Goal: Task Accomplishment & Management: Manage account settings

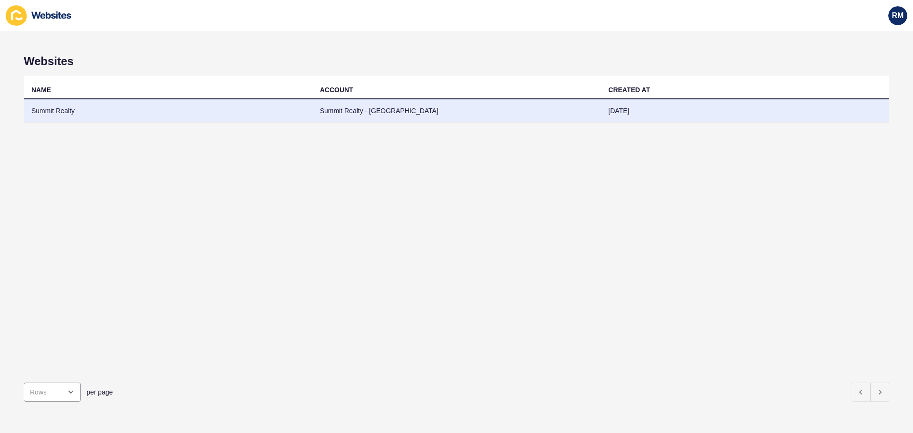
click at [234, 109] on td "Summit Realty" at bounding box center [168, 110] width 289 height 23
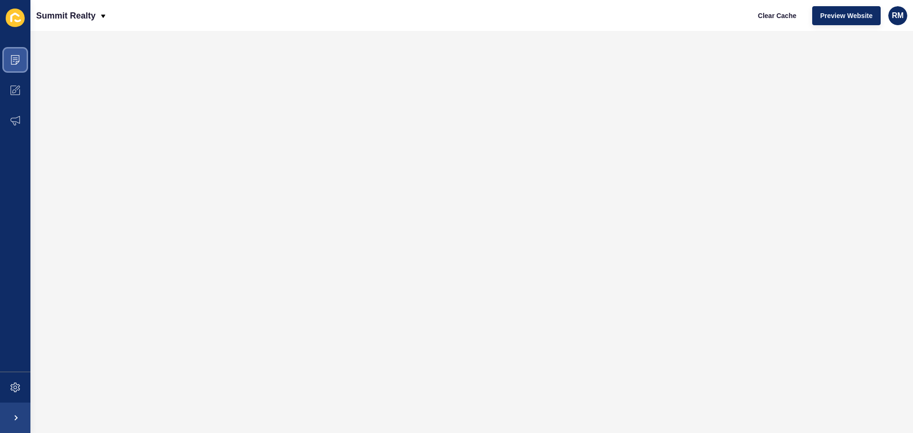
click at [16, 55] on icon at bounding box center [15, 60] width 9 height 10
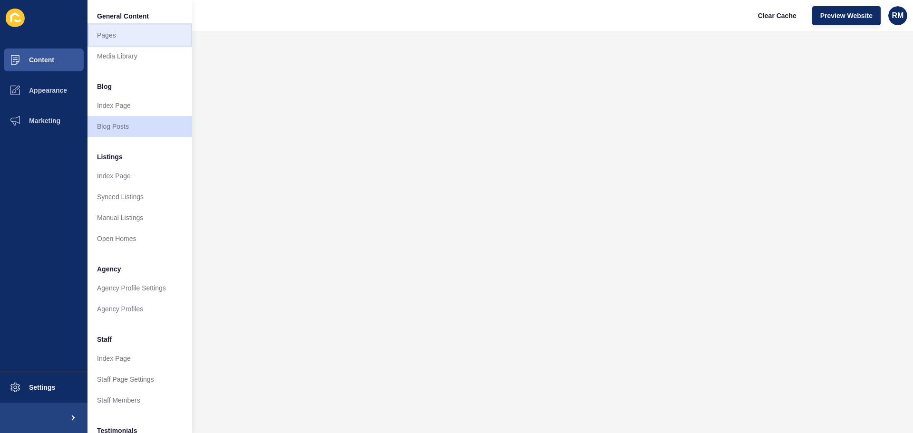
click at [117, 28] on link "Pages" at bounding box center [140, 35] width 105 height 21
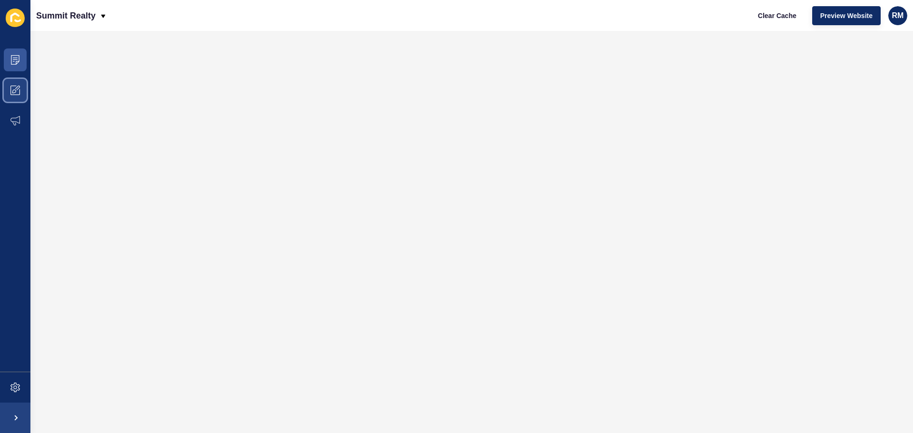
click at [17, 86] on icon at bounding box center [15, 91] width 10 height 10
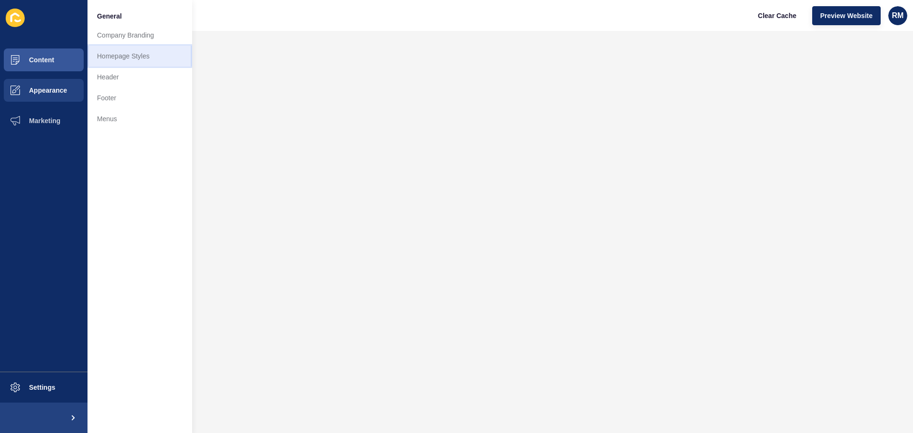
click at [120, 55] on link "Homepage Styles" at bounding box center [140, 56] width 105 height 21
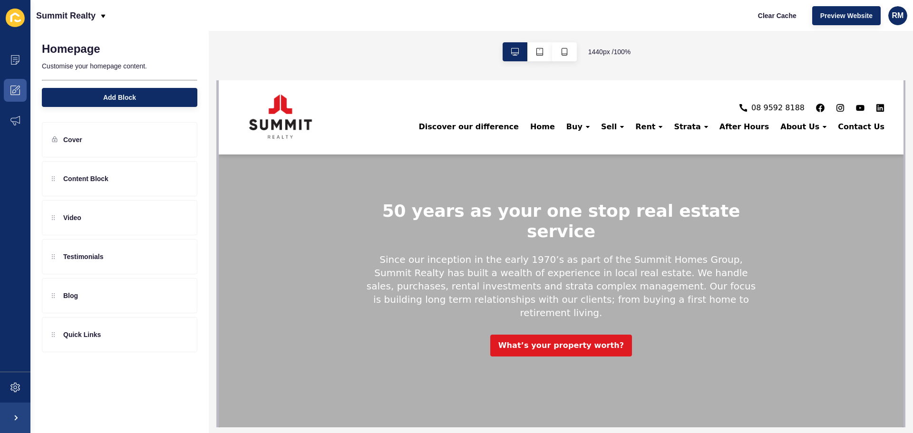
click at [248, 233] on div "50 years as your one stop real estate service Since our inception in the early …" at bounding box center [560, 253] width 685 height 347
click at [181, 140] on icon at bounding box center [180, 140] width 8 height 8
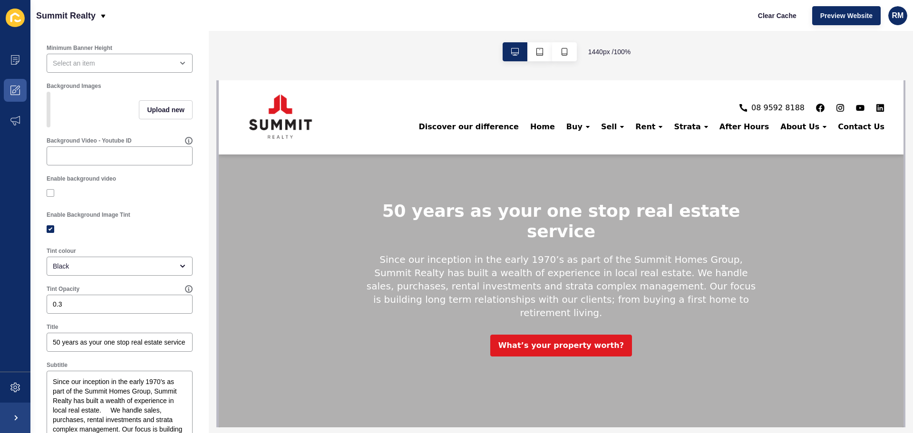
scroll to position [48, 0]
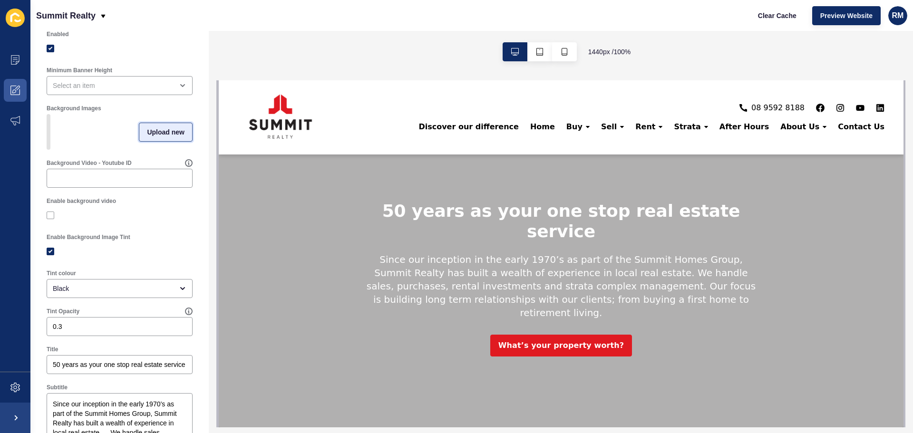
click at [164, 140] on button "Upload new" at bounding box center [166, 132] width 54 height 19
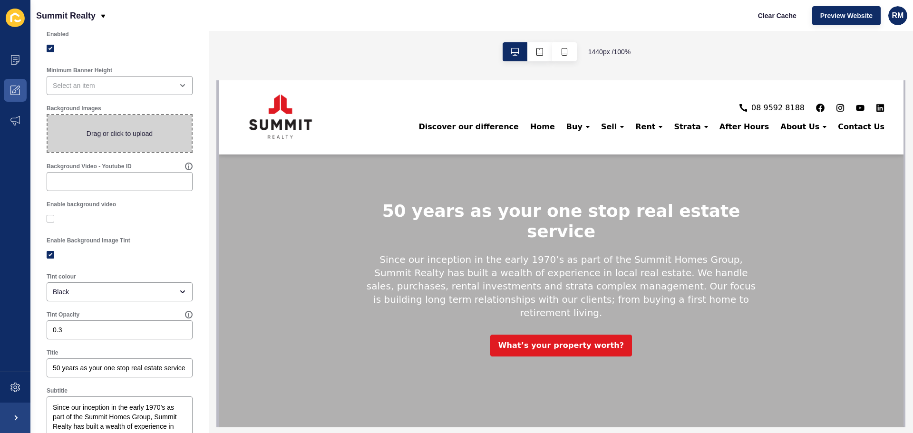
click at [152, 135] on span at bounding box center [120, 133] width 144 height 37
click at [48, 115] on input "Drag or click to upload" at bounding box center [48, 115] width 0 height 0
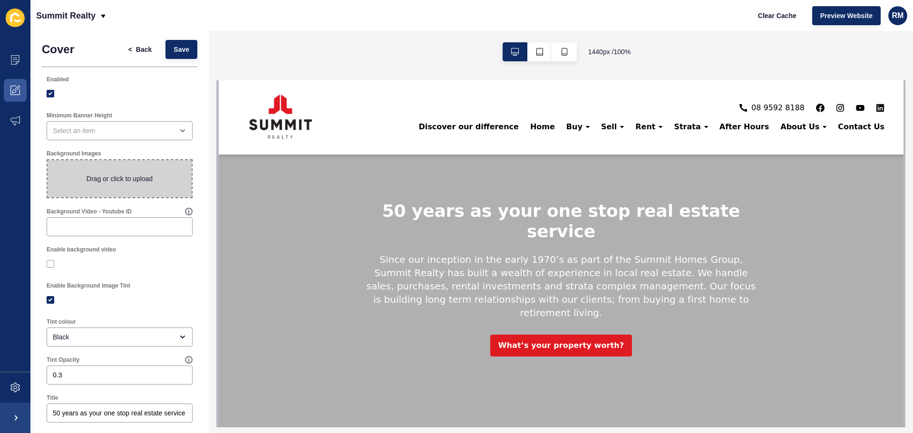
scroll to position [0, 0]
click at [137, 131] on div "open menu" at bounding box center [113, 133] width 120 height 10
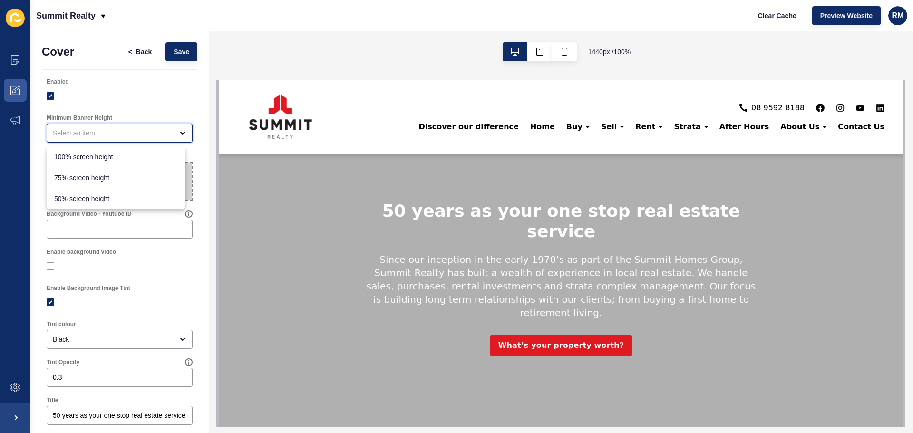
click at [137, 131] on div "close menu" at bounding box center [113, 133] width 120 height 10
click at [135, 253] on div "Enable background video" at bounding box center [120, 252] width 146 height 8
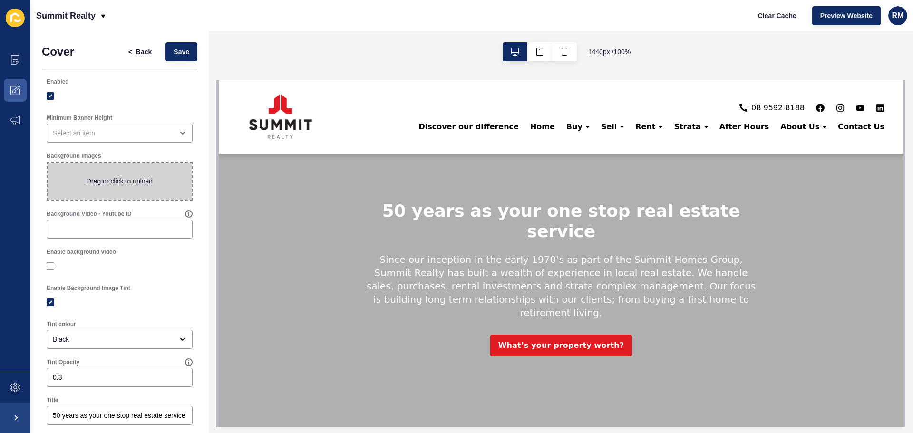
click at [117, 184] on span at bounding box center [120, 181] width 144 height 37
click at [48, 163] on input "Drag or click to upload" at bounding box center [48, 163] width 0 height 0
type input "C:\fakepath\[GEOGRAPHIC_DATA] skyline 2000 x 850px.jpg"
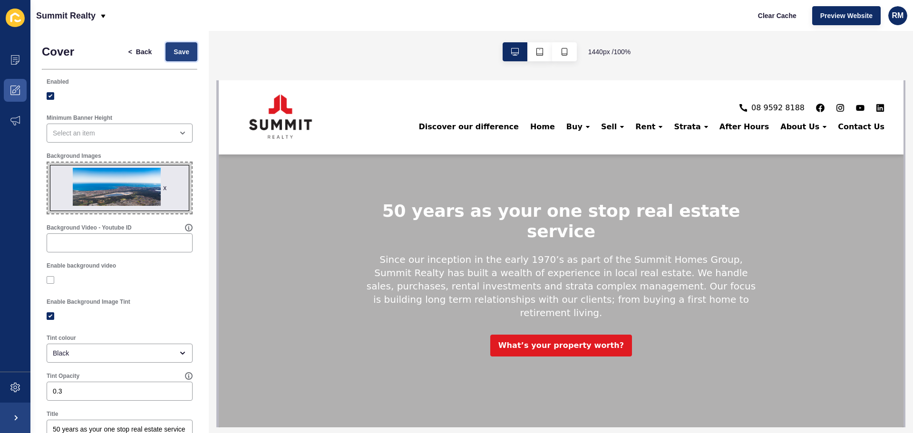
click at [179, 54] on span "Save" at bounding box center [182, 52] width 16 height 10
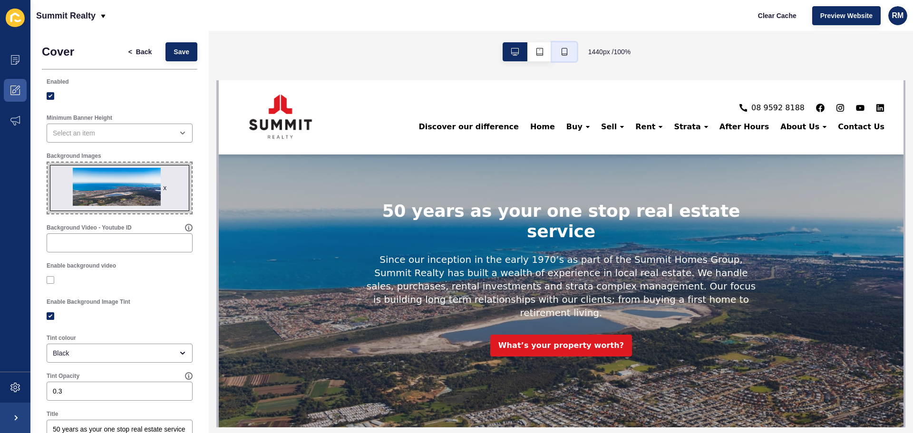
click at [566, 49] on icon "button" at bounding box center [565, 52] width 8 height 8
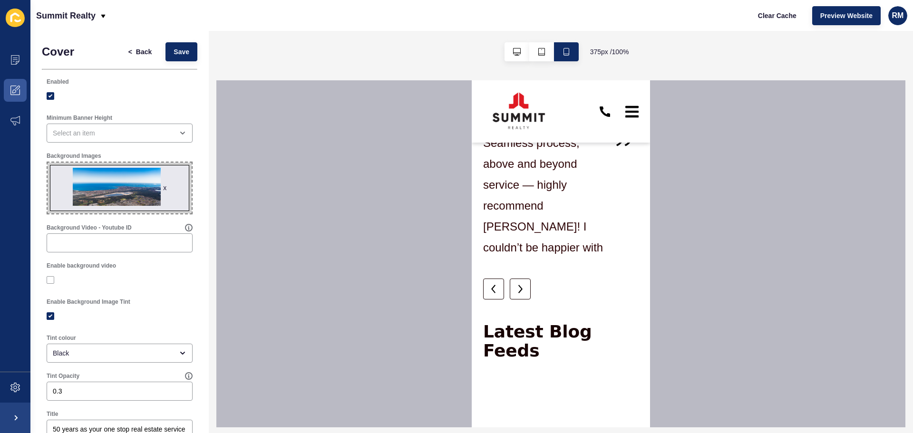
scroll to position [523, 0]
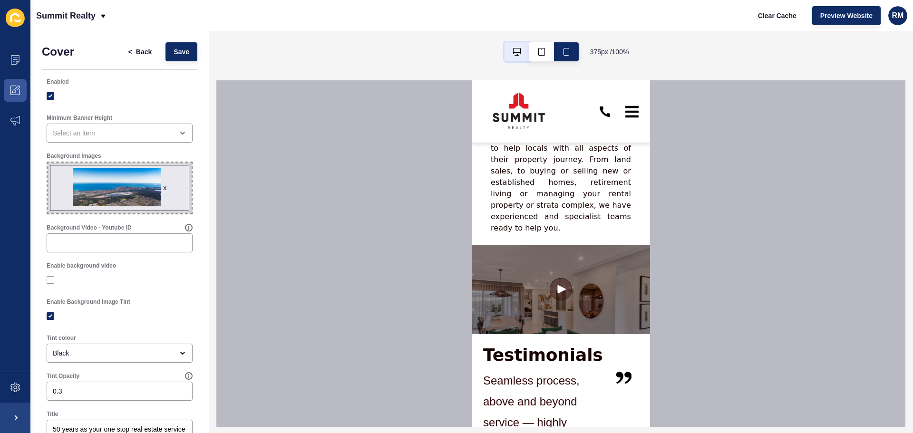
click at [513, 50] on icon "button" at bounding box center [517, 52] width 8 height 8
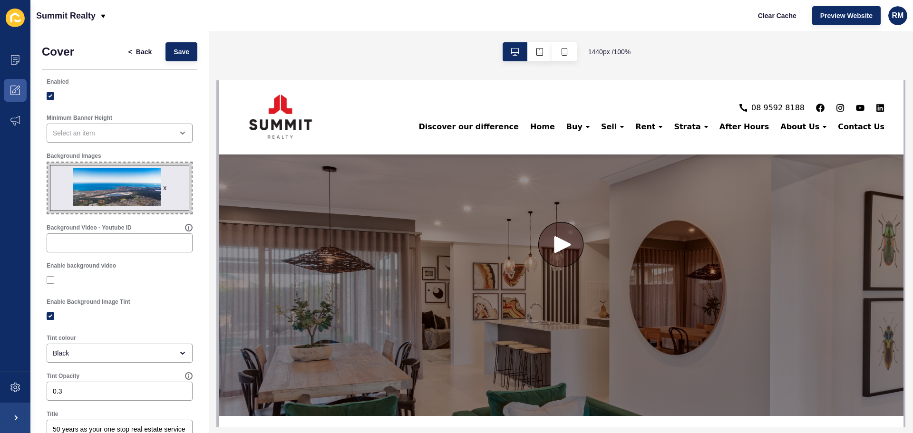
scroll to position [333, 0]
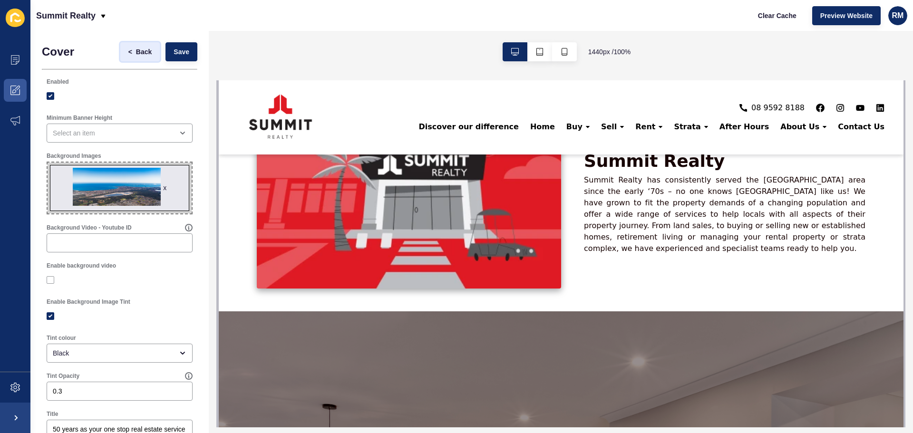
click at [136, 50] on span "Back" at bounding box center [144, 52] width 16 height 10
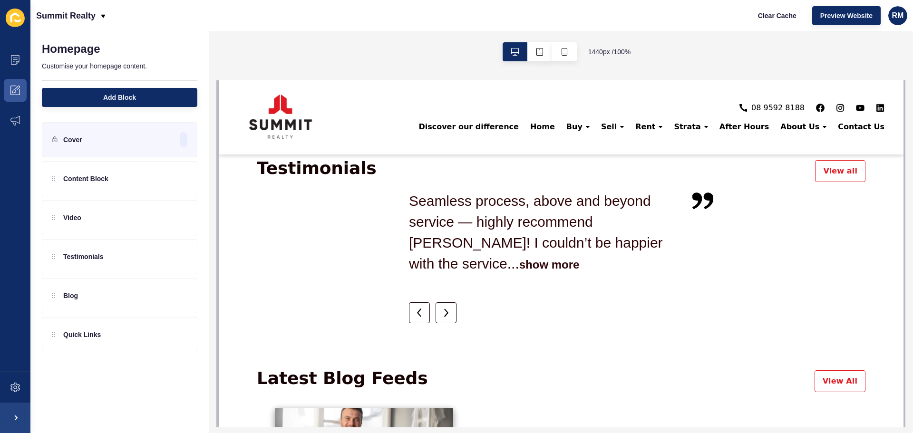
scroll to position [566, 0]
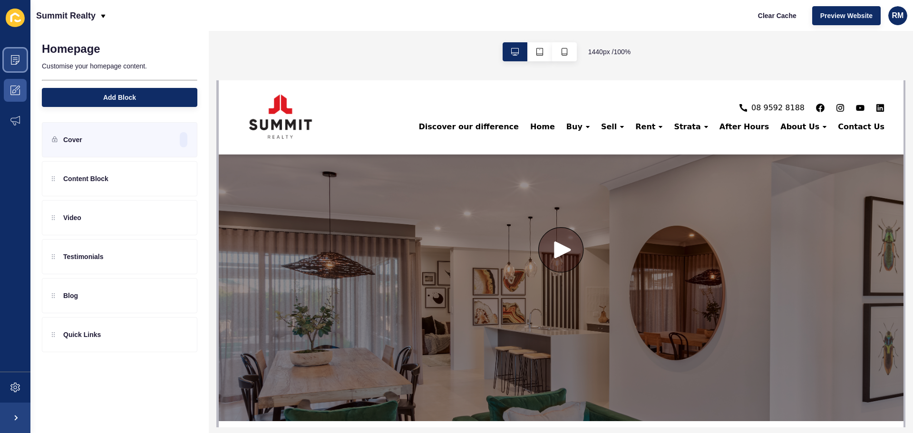
click at [18, 63] on icon at bounding box center [15, 60] width 9 height 10
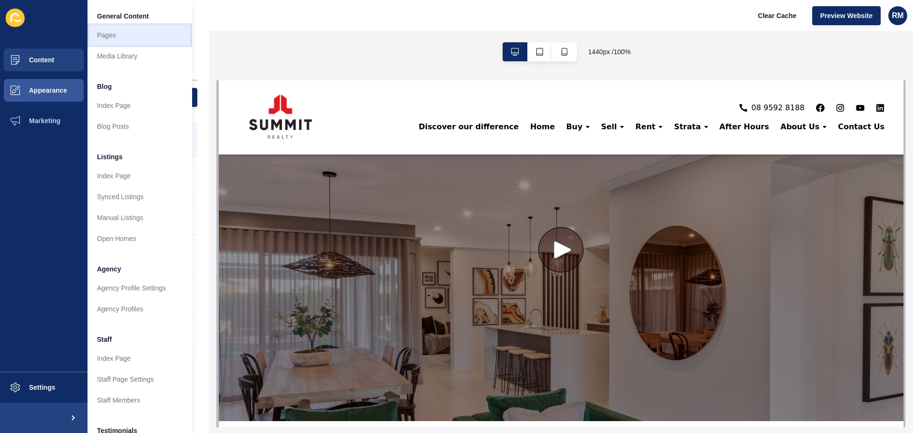
click at [116, 36] on link "Pages" at bounding box center [140, 35] width 105 height 21
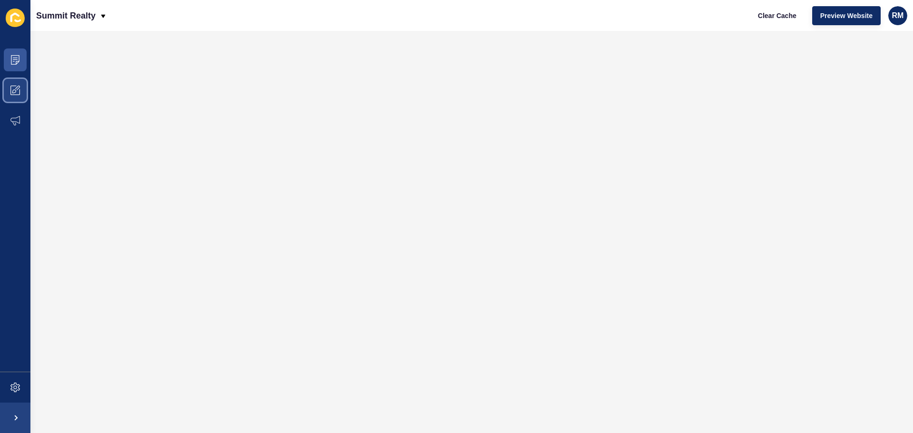
click at [12, 88] on icon at bounding box center [15, 91] width 10 height 10
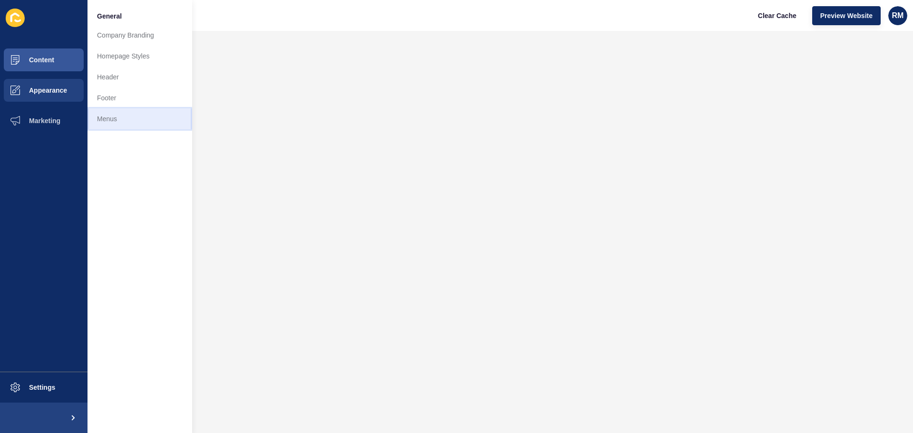
click at [107, 122] on link "Menus" at bounding box center [140, 118] width 105 height 21
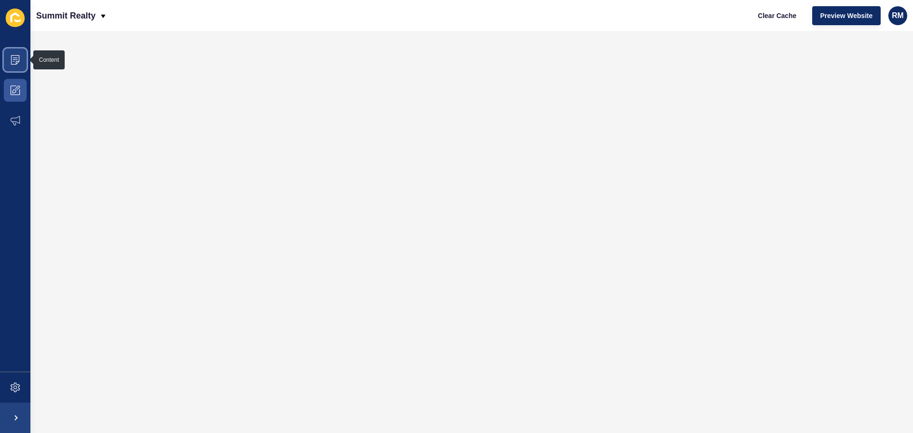
click at [16, 65] on span at bounding box center [15, 60] width 30 height 30
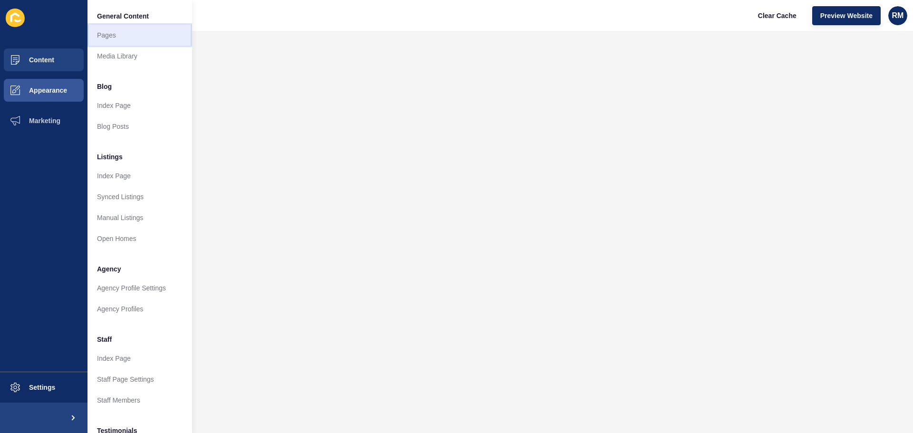
click at [117, 39] on link "Pages" at bounding box center [140, 35] width 105 height 21
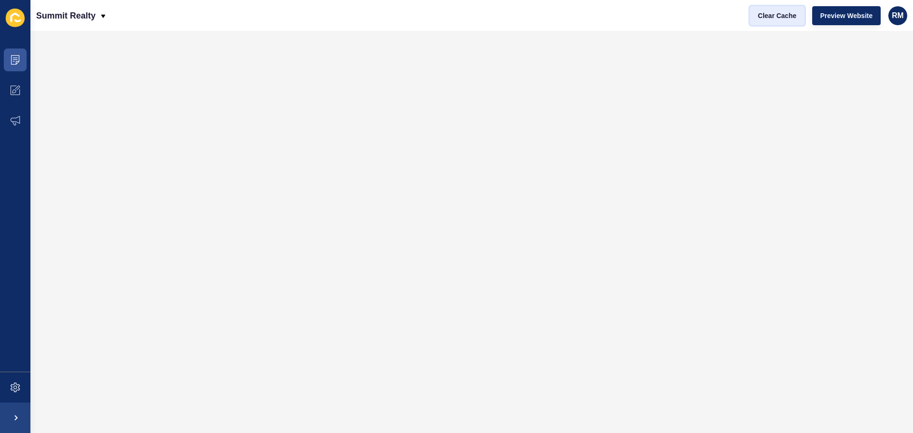
click at [772, 15] on span "Clear Cache" at bounding box center [777, 16] width 39 height 10
click at [897, 14] on span "RM" at bounding box center [898, 16] width 12 height 10
click at [852, 78] on link "Logout" at bounding box center [864, 79] width 70 height 21
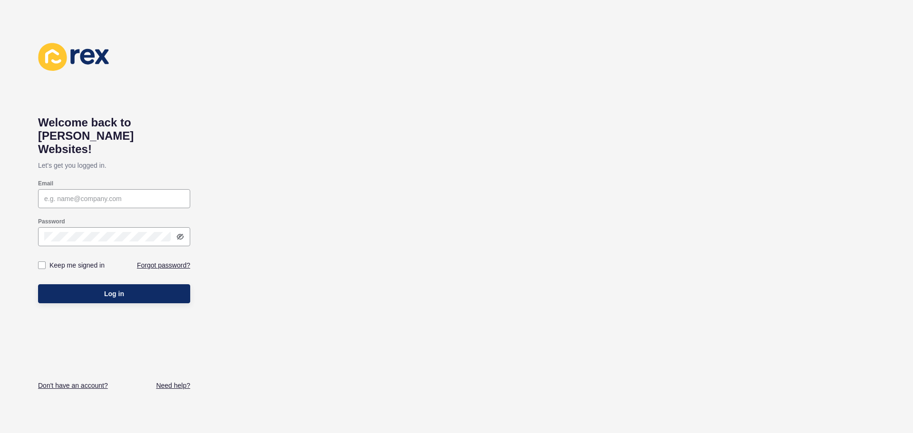
type input "[EMAIL_ADDRESS][DOMAIN_NAME]"
